Goal: Information Seeking & Learning: Learn about a topic

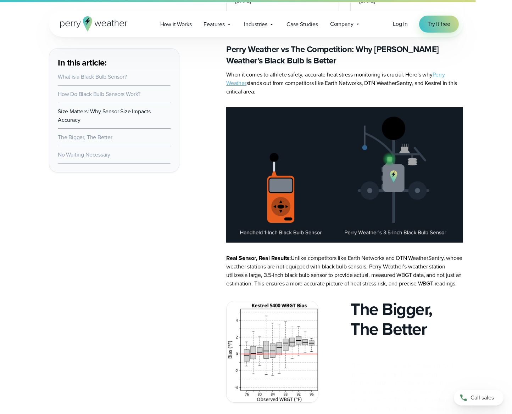
scroll to position [1523, 0]
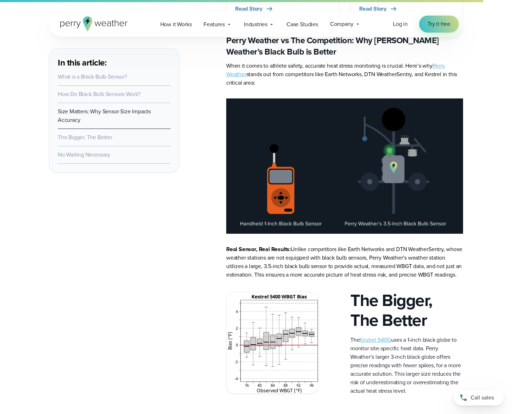
click at [433, 279] on p "Real Sensor, Real Results: Unlike competitors like Earth Networks and DTN Weath…" at bounding box center [344, 262] width 237 height 34
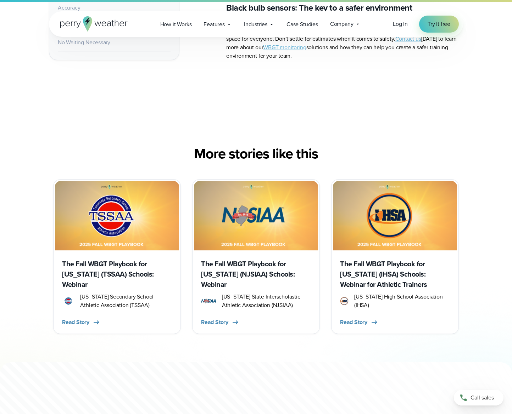
scroll to position [2267, 0]
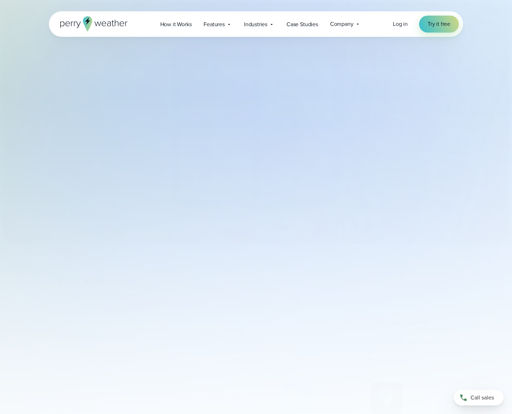
select select "***"
type input "*******"
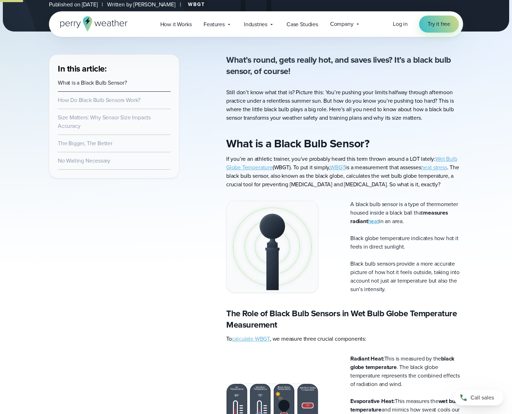
scroll to position [213, 0]
click at [106, 24] on icon at bounding box center [93, 23] width 67 height 15
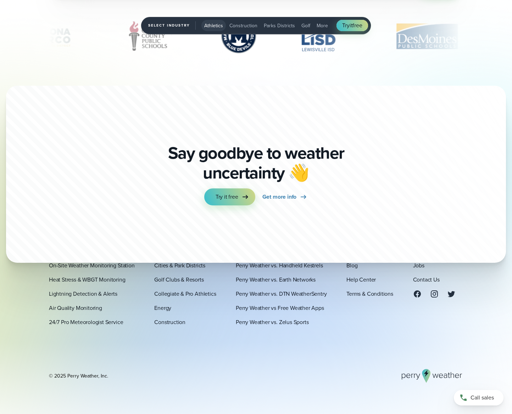
scroll to position [2551, 0]
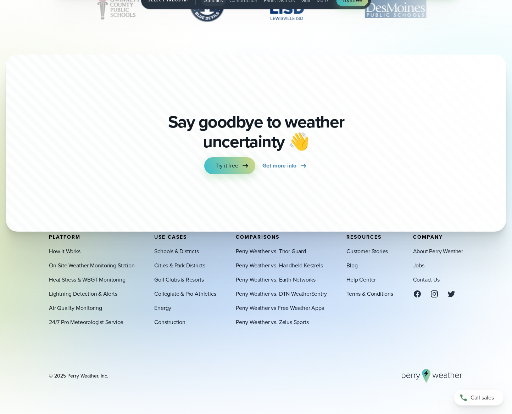
click at [69, 281] on link "Heat Stress & WBGT Monitoring" at bounding box center [87, 279] width 77 height 9
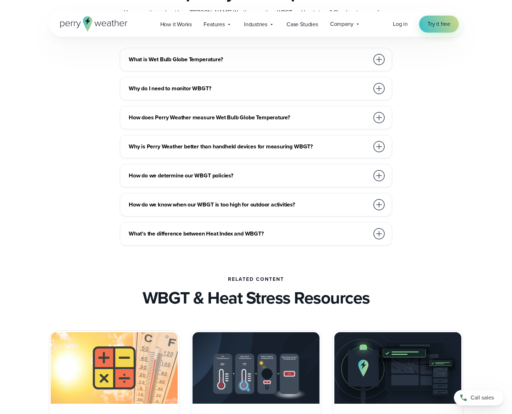
scroll to position [1984, 0]
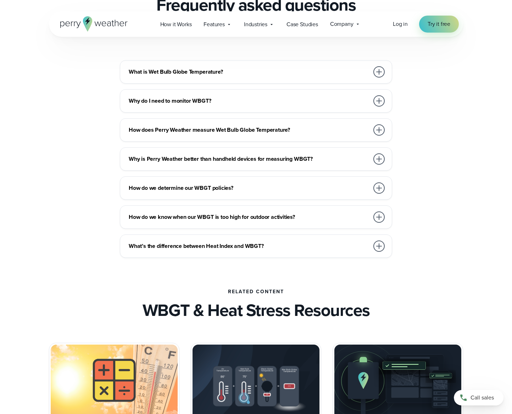
click at [159, 135] on div "How does Perry Weather measure Wet Bulb Globe Temperature?" at bounding box center [257, 130] width 257 height 14
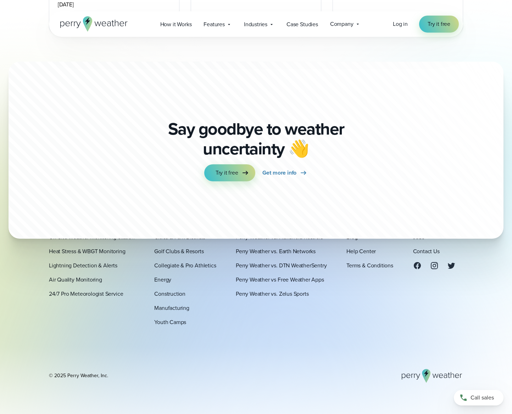
scroll to position [2546, 0]
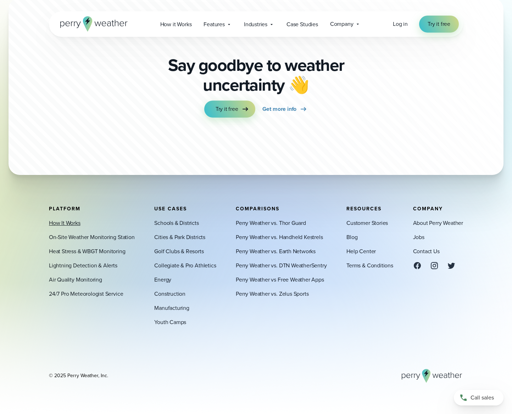
click at [62, 221] on link "How It Works" at bounding box center [65, 223] width 32 height 9
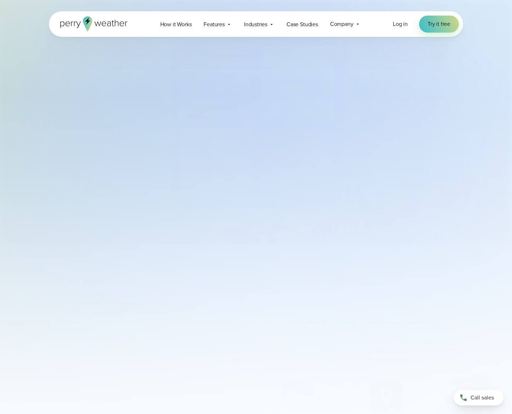
select select "***"
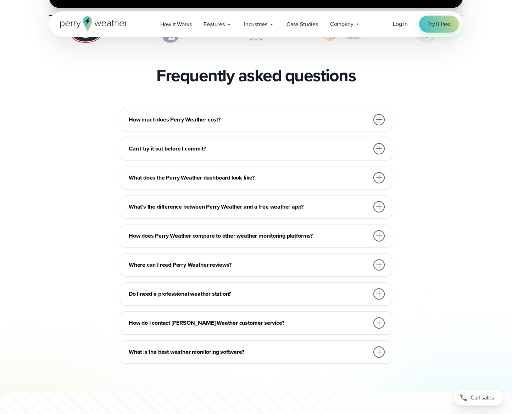
scroll to position [1523, 0]
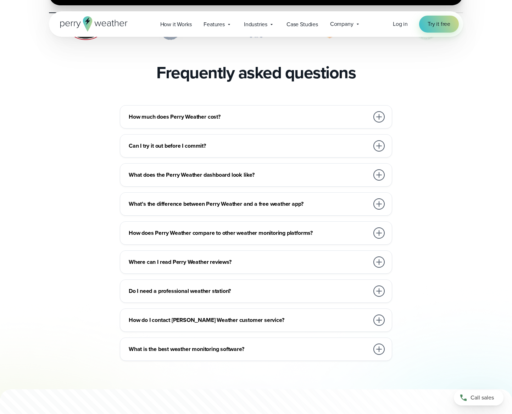
click at [155, 113] on h3 "How much does Perry Weather cost?" at bounding box center [249, 117] width 240 height 9
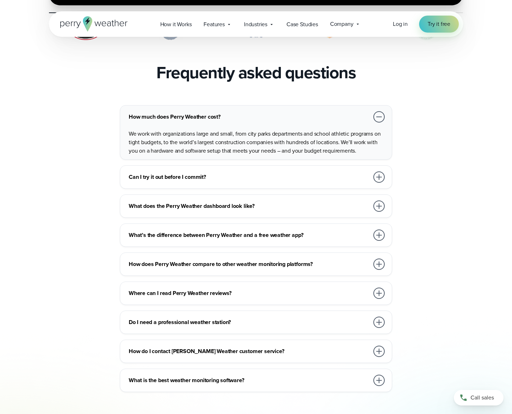
click at [155, 113] on h3 "How much does Perry Weather cost?" at bounding box center [249, 117] width 240 height 9
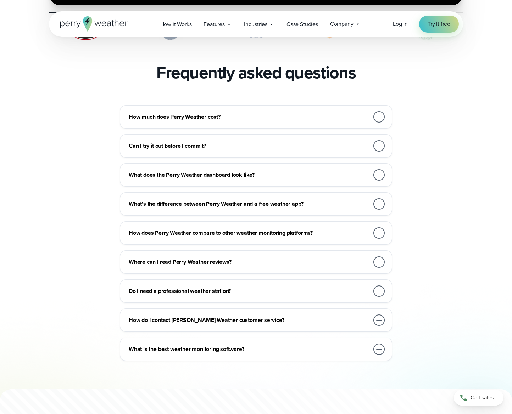
click at [164, 287] on h3 "Do I need a professional weather station?" at bounding box center [249, 291] width 240 height 9
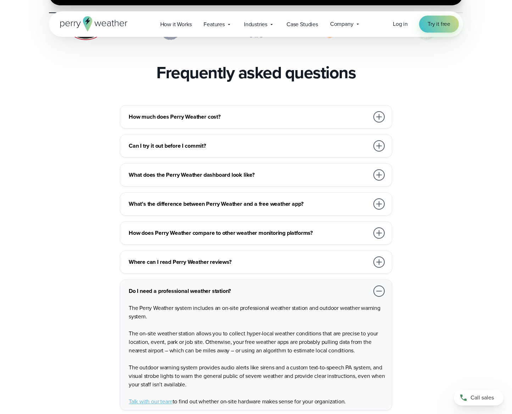
click at [164, 287] on h3 "Do I need a professional weather station?" at bounding box center [249, 291] width 240 height 9
